Goal: Navigation & Orientation: Understand site structure

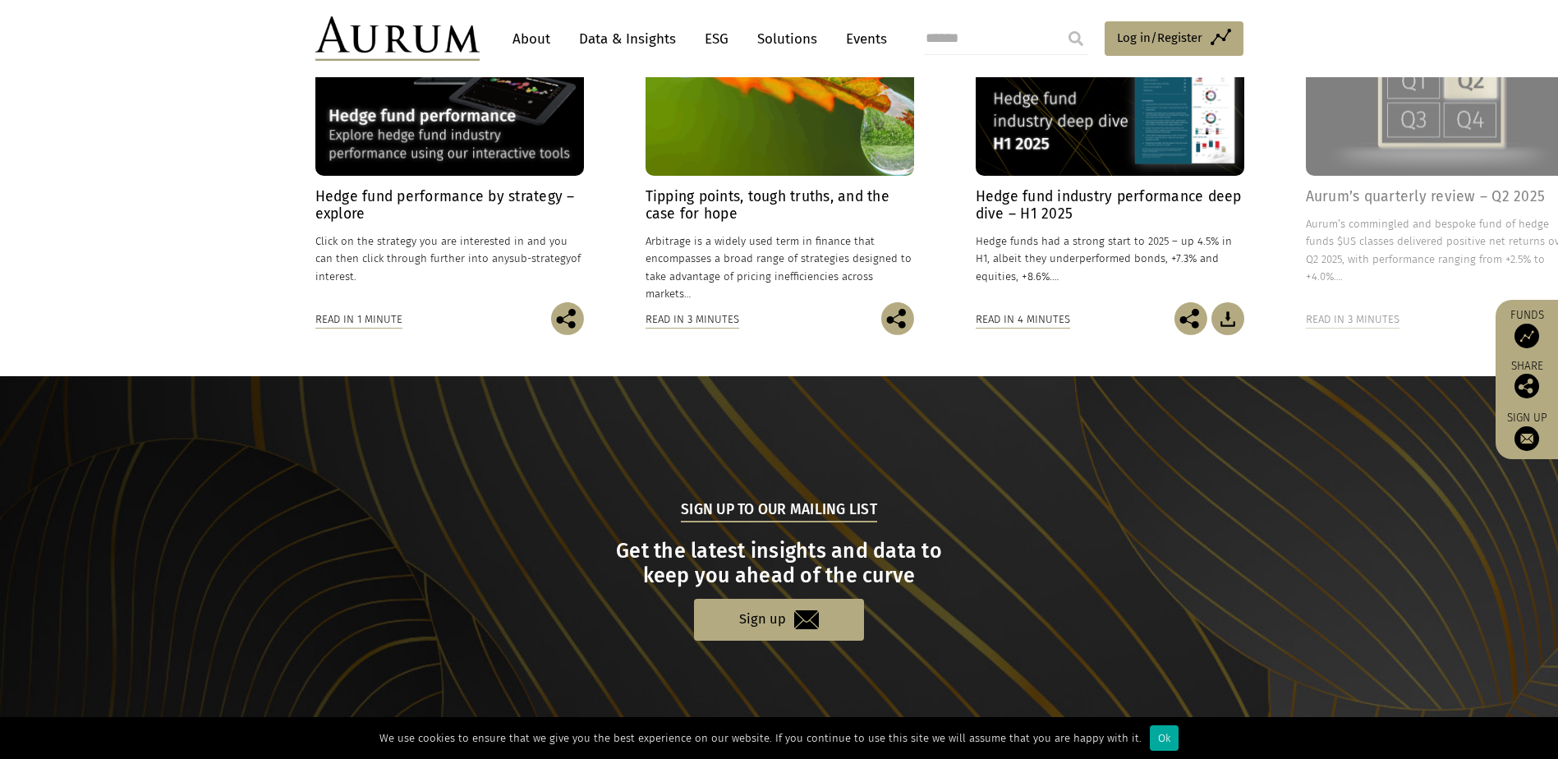
scroll to position [1536, 0]
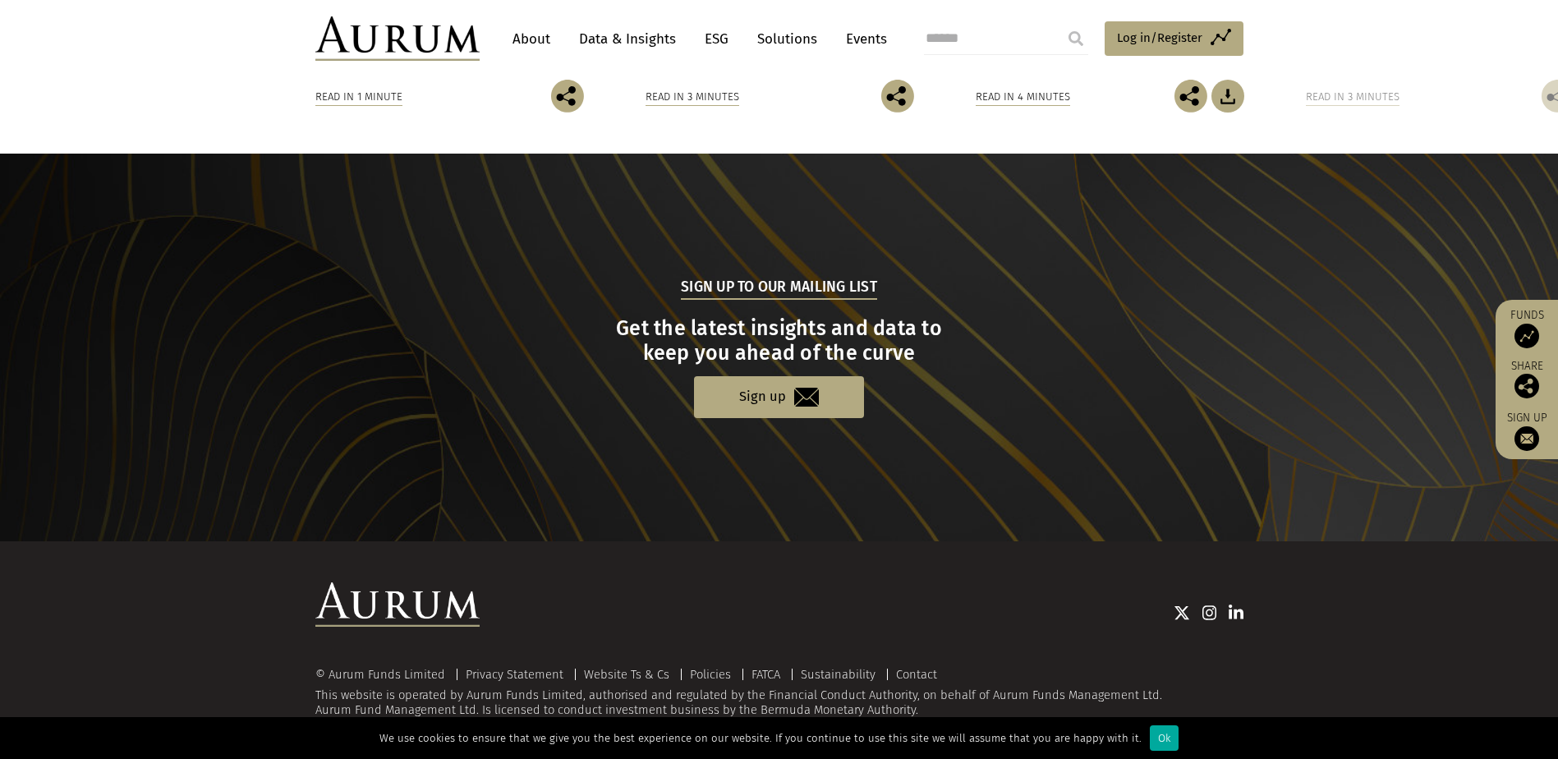
click at [403, 41] on img at bounding box center [397, 38] width 164 height 44
click at [535, 37] on link "About" at bounding box center [531, 39] width 54 height 30
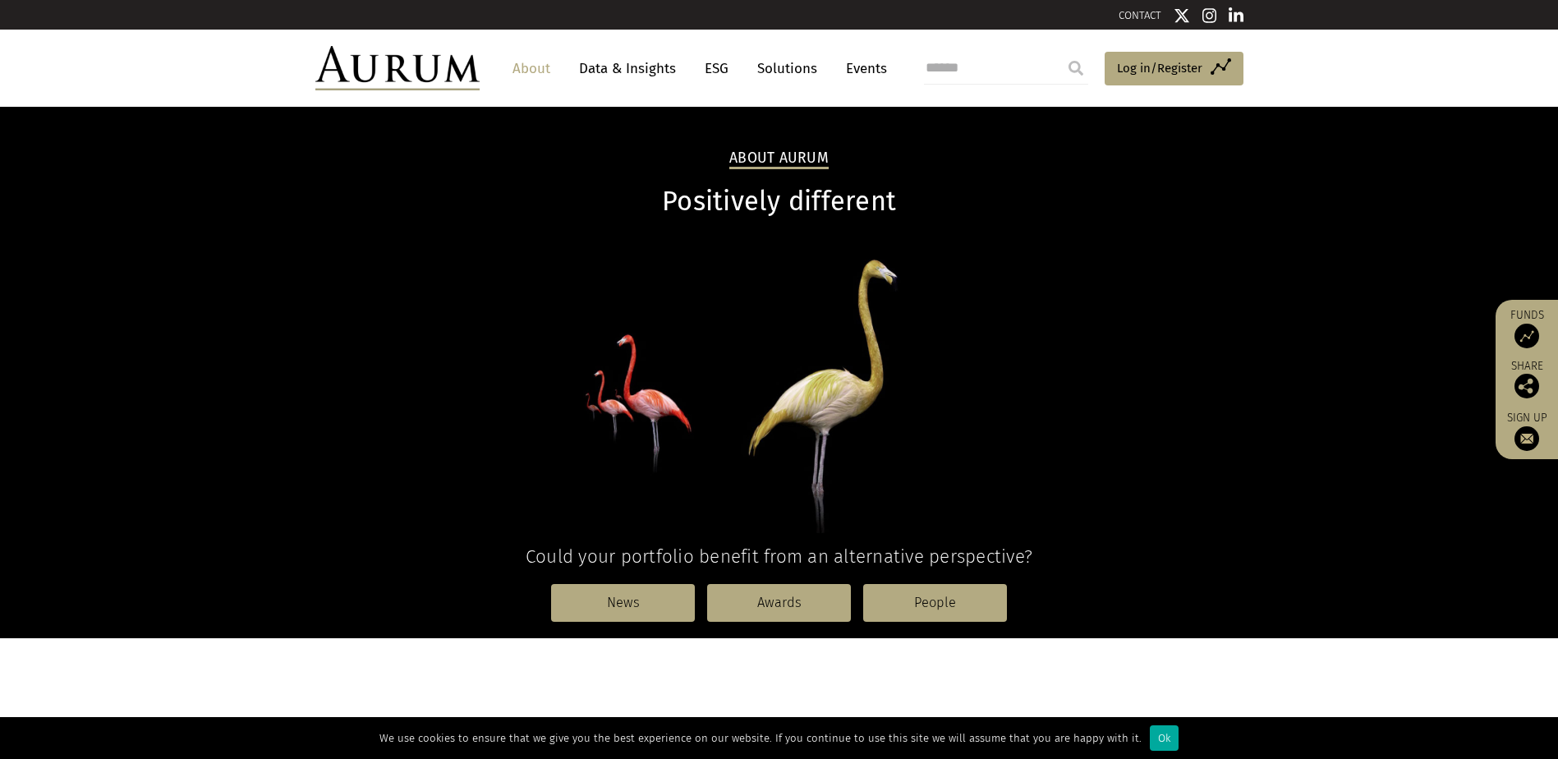
click at [377, 63] on img at bounding box center [397, 68] width 164 height 44
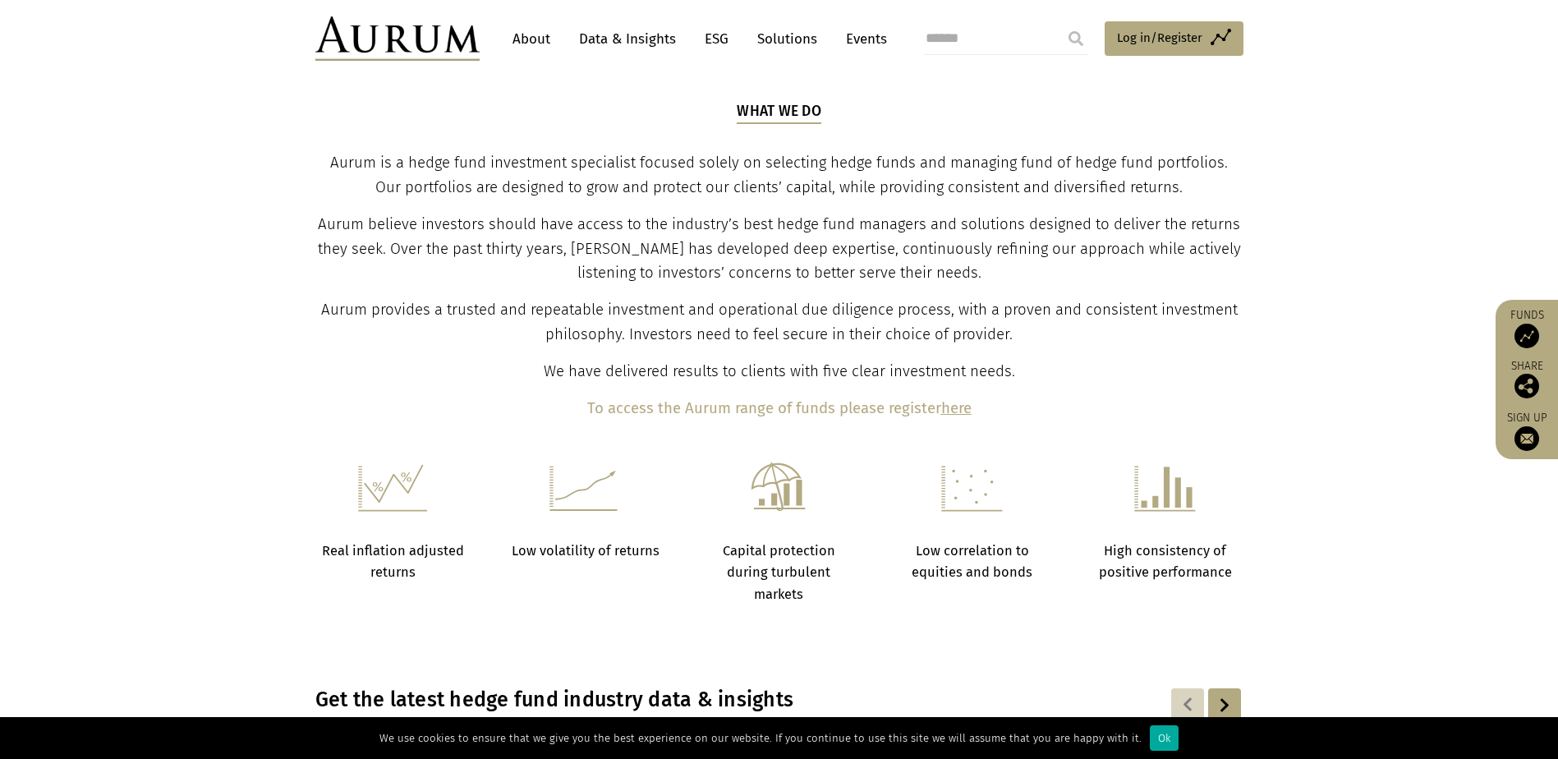
scroll to position [575, 0]
